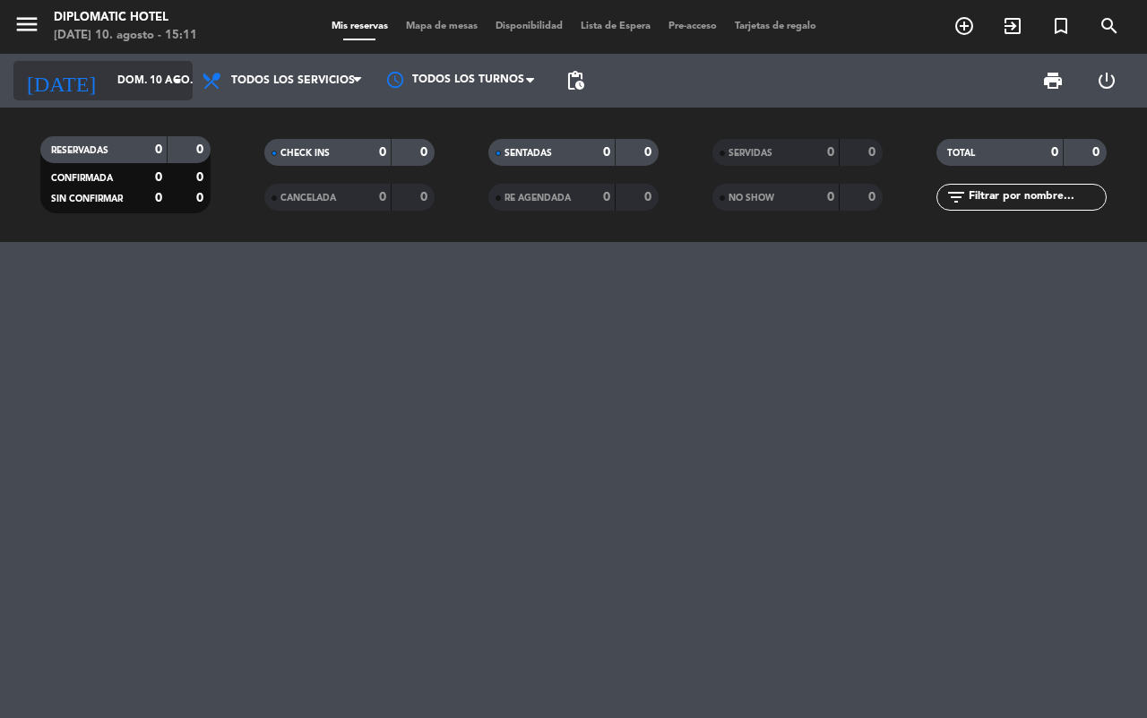
click at [177, 79] on icon "arrow_drop_down" at bounding box center [178, 81] width 22 height 22
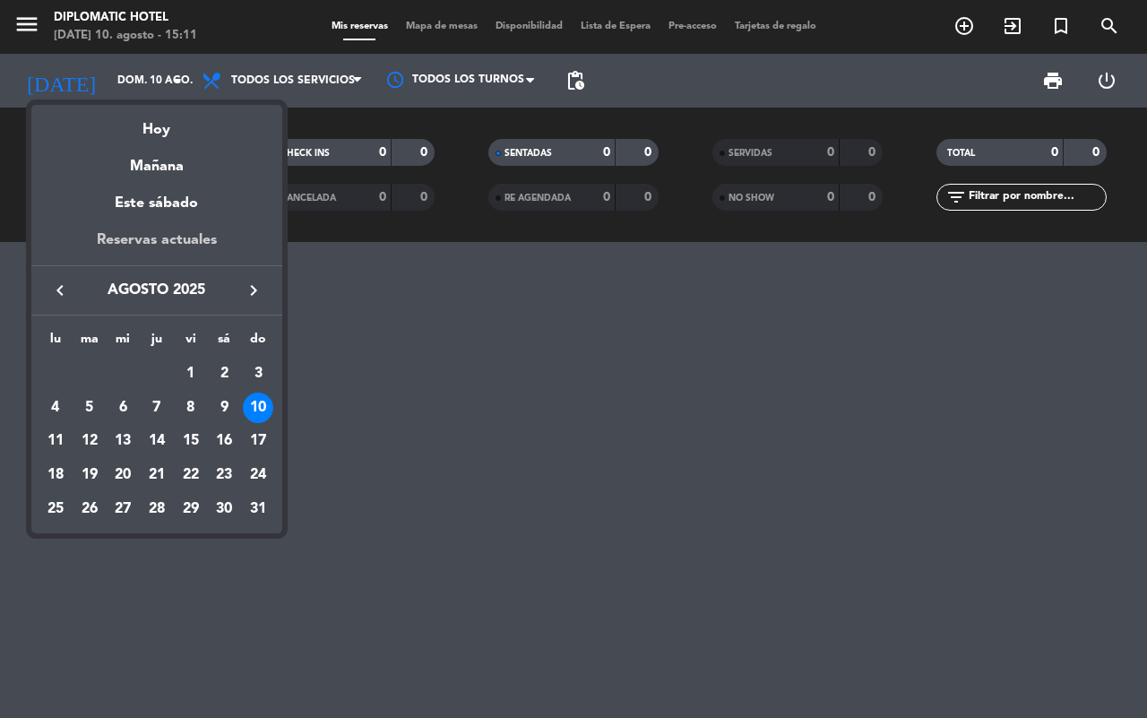
click at [181, 233] on div "Reservas actuales" at bounding box center [156, 246] width 251 height 37
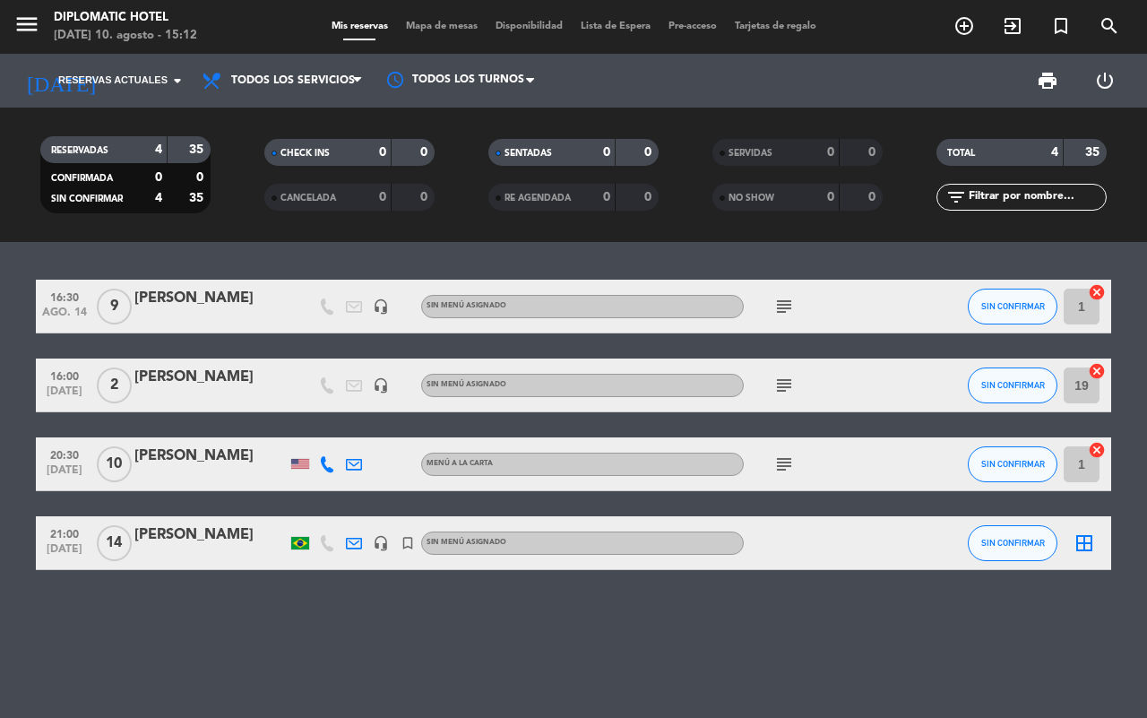
click at [788, 302] on icon "subject" at bounding box center [784, 307] width 22 height 22
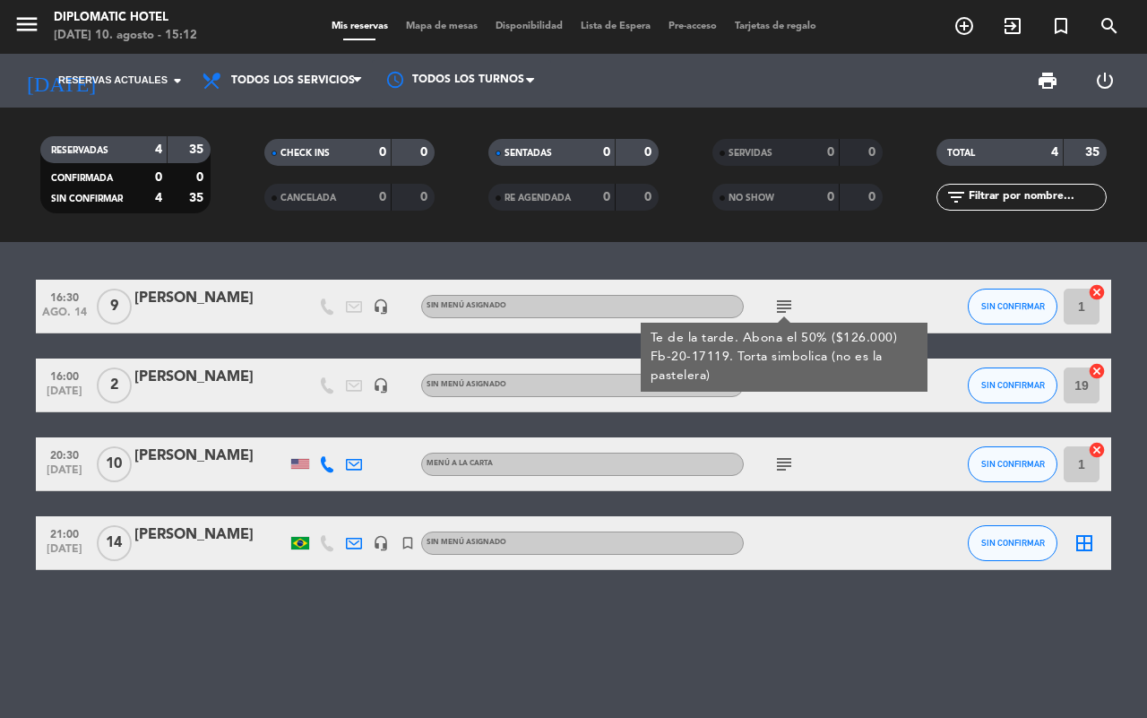
click at [266, 355] on div "16:30 [DATE] 9 [PERSON_NAME] headset_mic Sin menú asignado subject Te de la tar…" at bounding box center [573, 425] width 1075 height 290
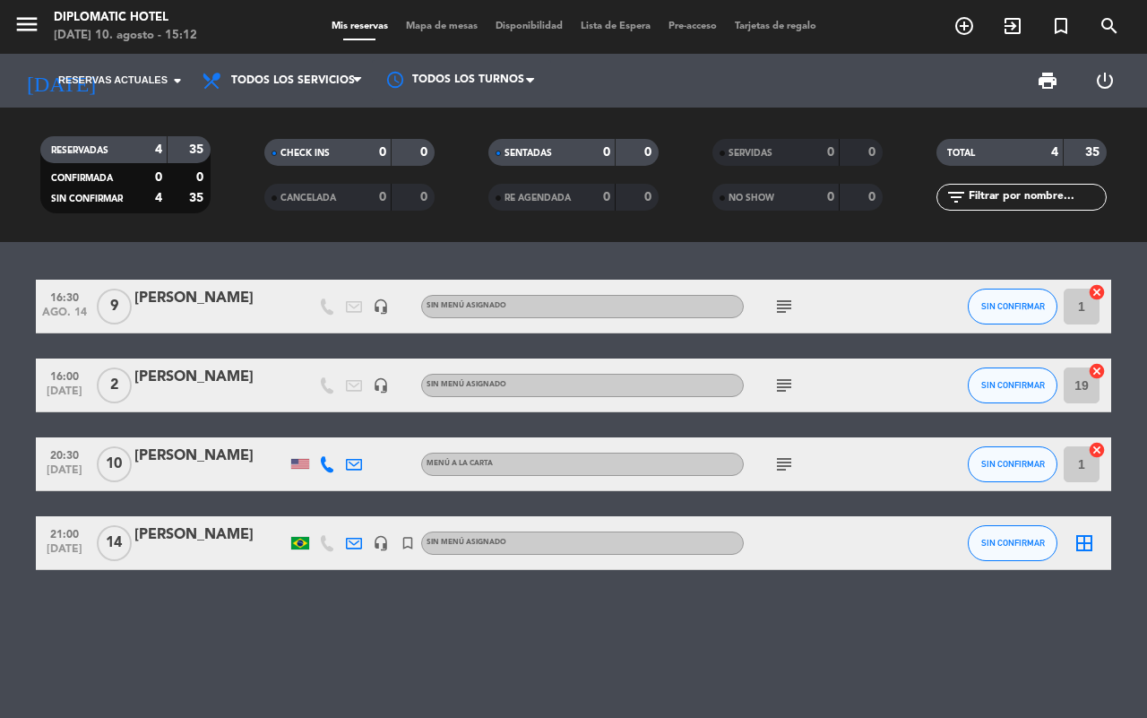
click at [795, 361] on div "subject" at bounding box center [824, 384] width 161 height 53
click at [793, 386] on icon "subject" at bounding box center [784, 385] width 22 height 22
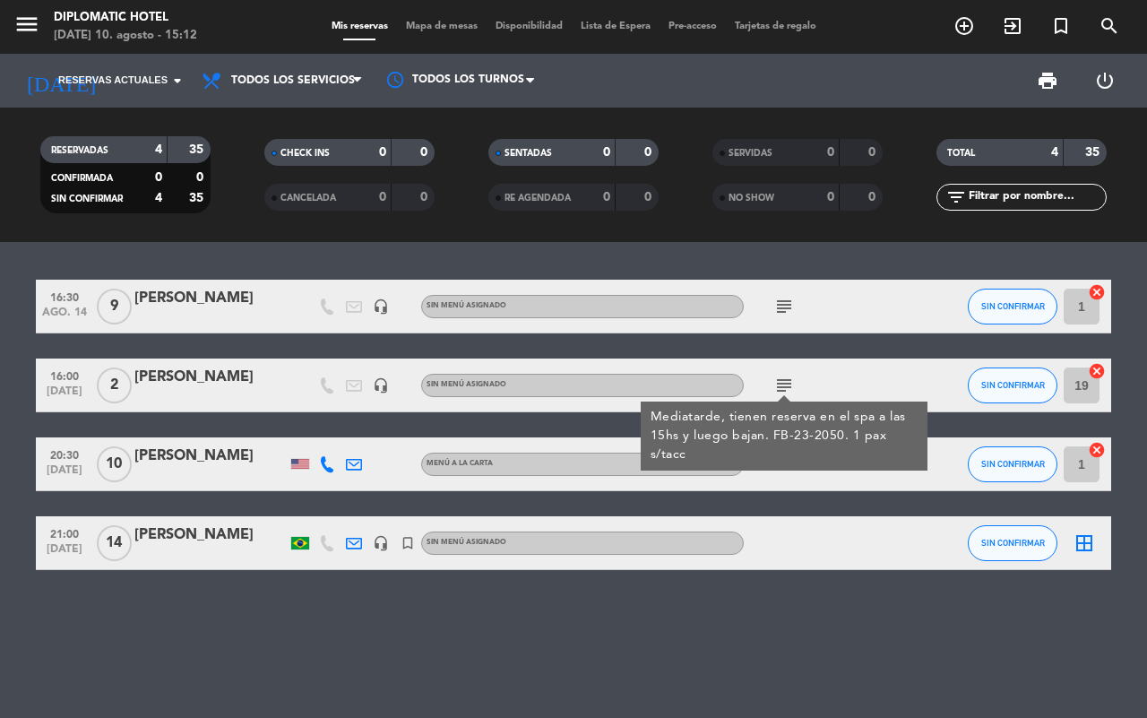
click at [218, 489] on div "20:30 [DATE] [PERSON_NAME] Menú a la carta subject SIN CONFIRMAR 1 cancel" at bounding box center [573, 464] width 1075 height 54
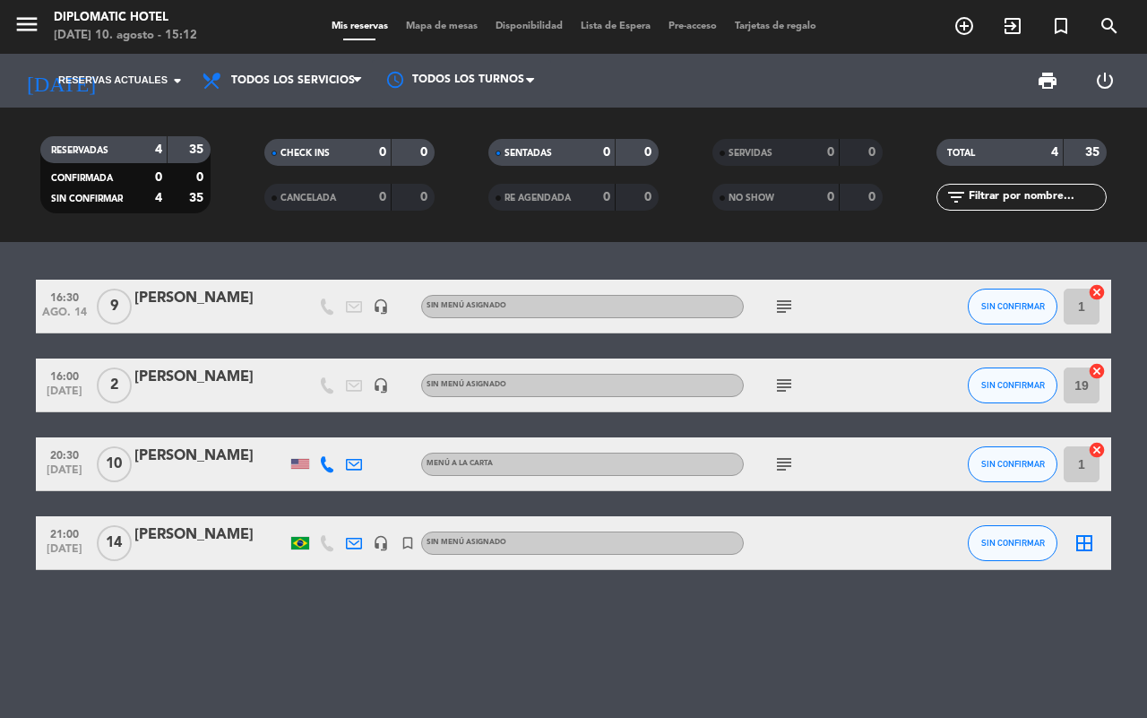
click at [777, 463] on icon "subject" at bounding box center [784, 464] width 22 height 22
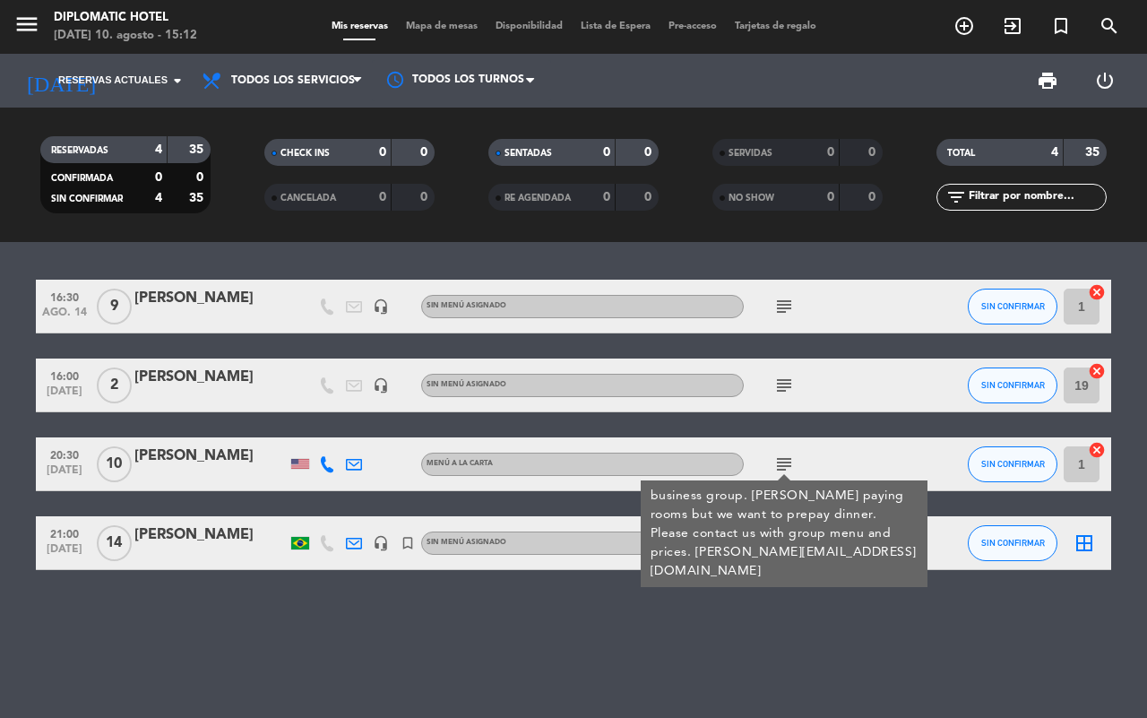
click at [200, 452] on div "[PERSON_NAME]" at bounding box center [210, 455] width 152 height 23
